Goal: Transaction & Acquisition: Obtain resource

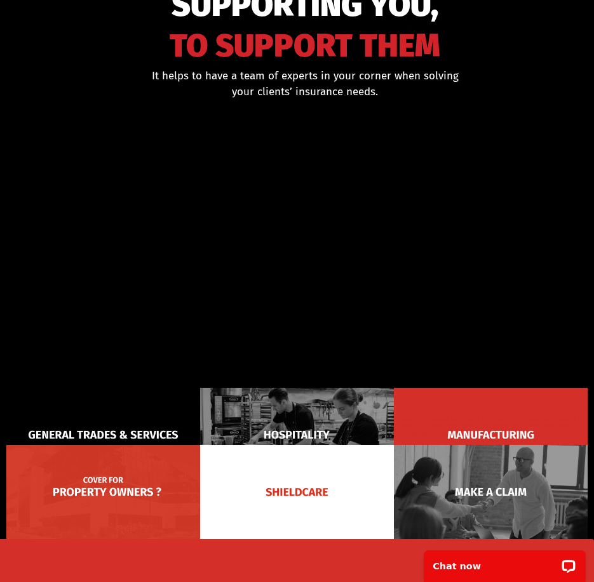
click at [147, 493] on img at bounding box center [103, 492] width 194 height 94
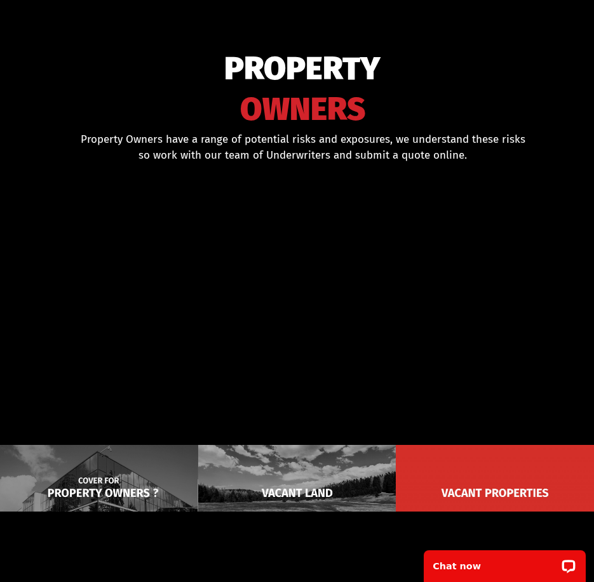
click at [158, 465] on img at bounding box center [99, 493] width 198 height 96
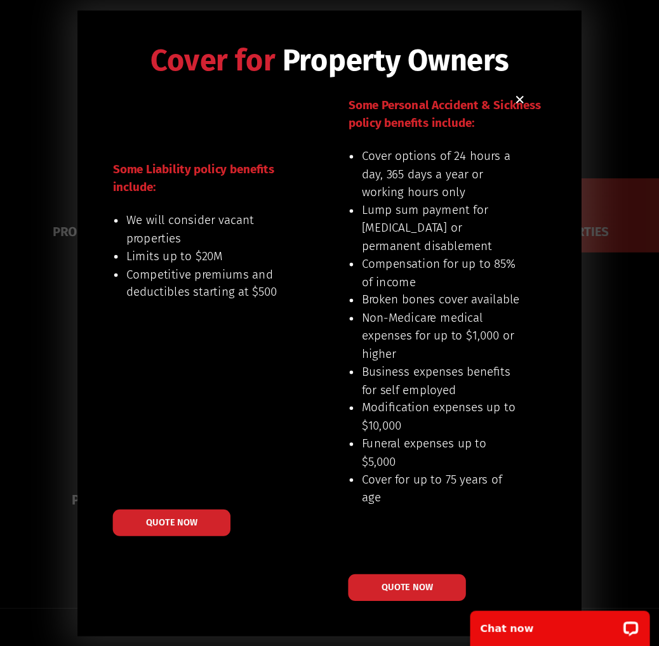
scroll to position [318, 0]
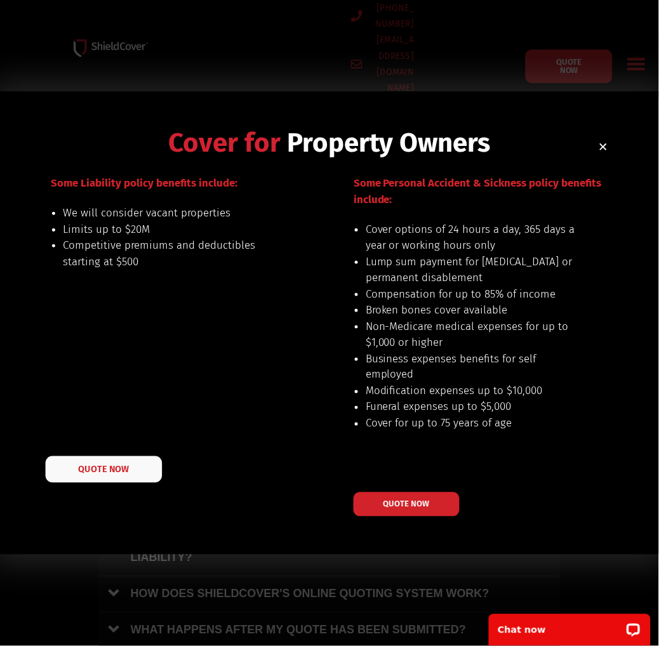
click at [140, 470] on link "QUOTE NOW" at bounding box center [104, 470] width 117 height 27
